Goal: Task Accomplishment & Management: Use online tool/utility

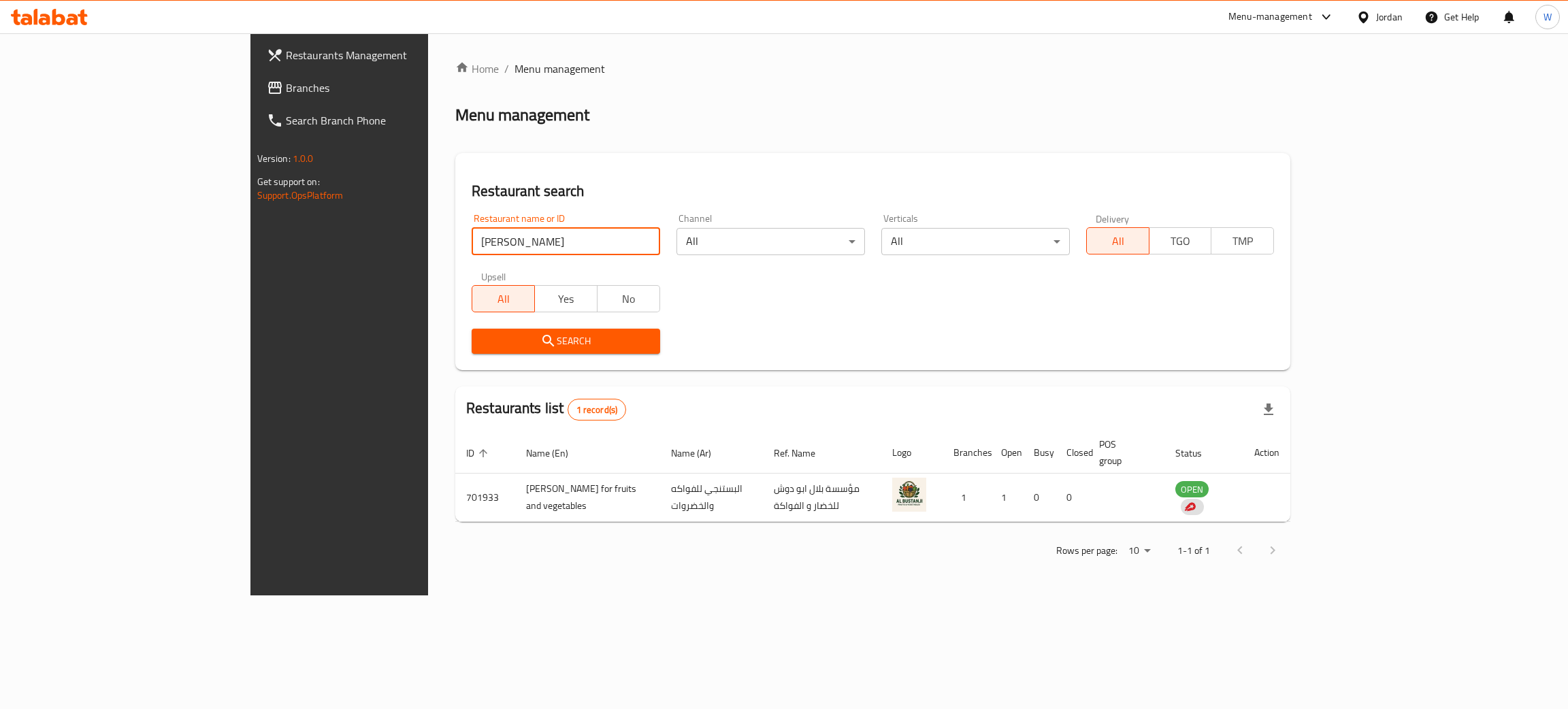
drag, startPoint x: 450, startPoint y: 232, endPoint x: 0, endPoint y: 271, distance: 451.7
click at [251, 273] on div "Restaurants Management Branches Search Branch Phone Version: 1.0.0 Get support …" at bounding box center [785, 315] width 1068 height 563
type input "ever green"
click button "Search" at bounding box center [565, 341] width 189 height 26
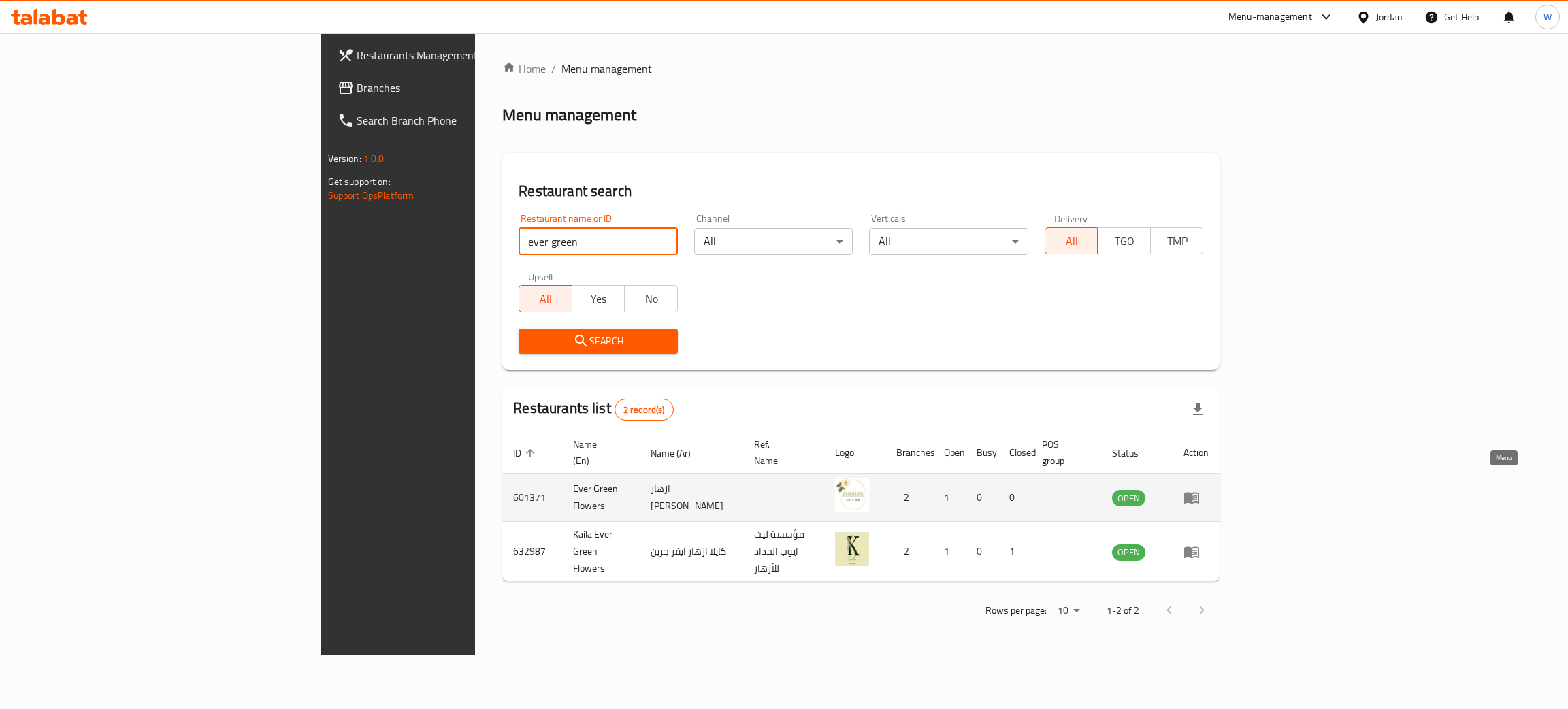
click at [1200, 490] on icon "enhanced table" at bounding box center [1192, 498] width 16 height 16
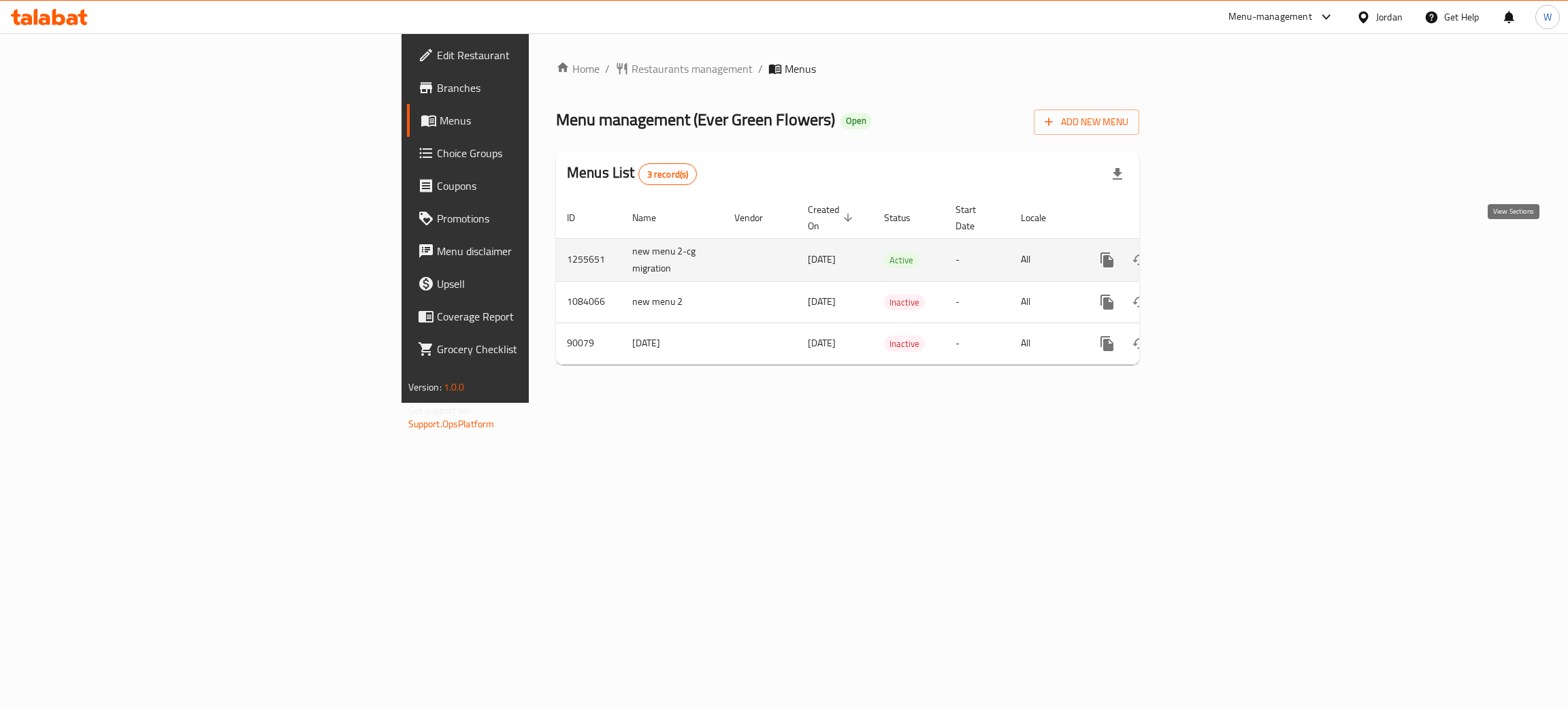
click at [1212, 254] on icon "enhanced table" at bounding box center [1205, 259] width 12 height 12
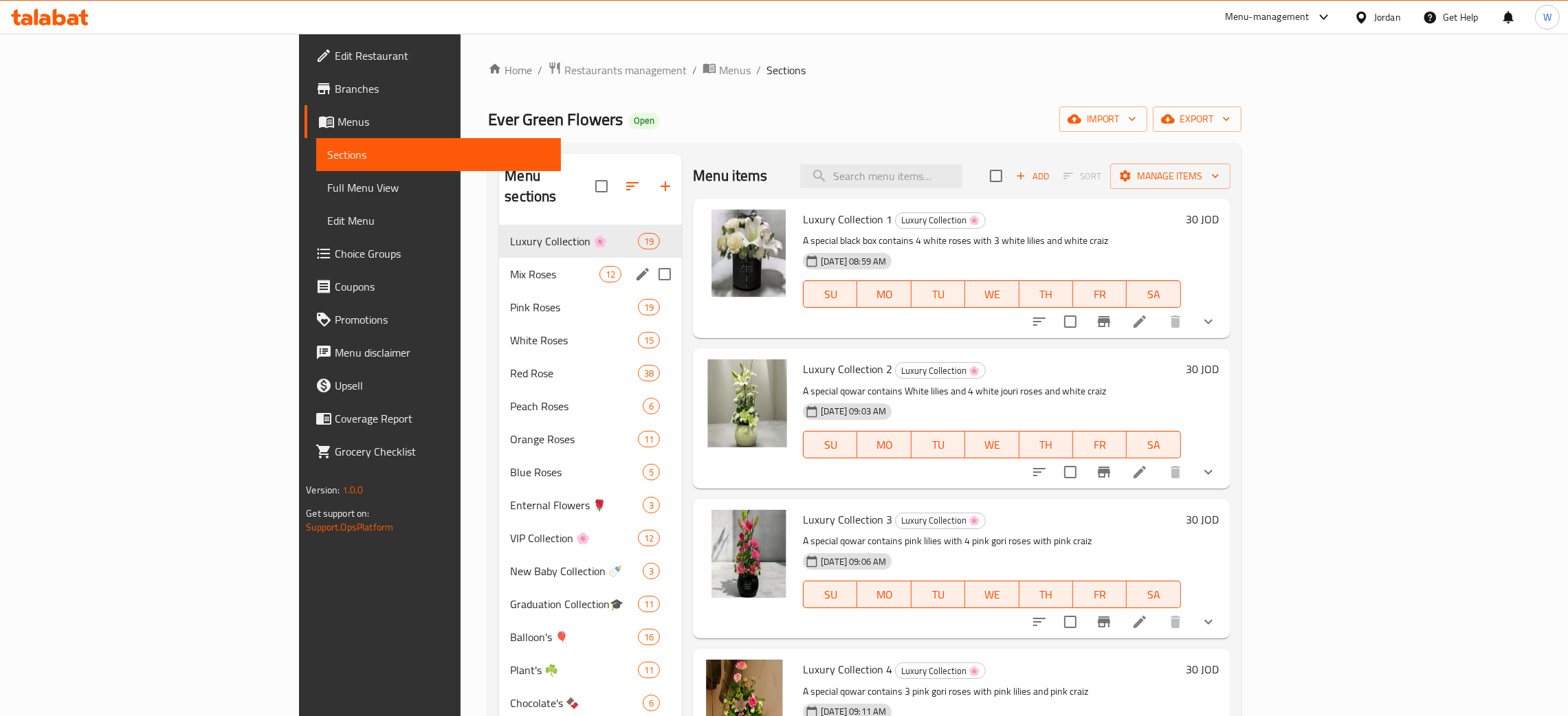
click at [510, 266] on span "Mix Roses" at bounding box center [554, 274] width 89 height 16
